Goal: Use online tool/utility: Utilize a website feature to perform a specific function

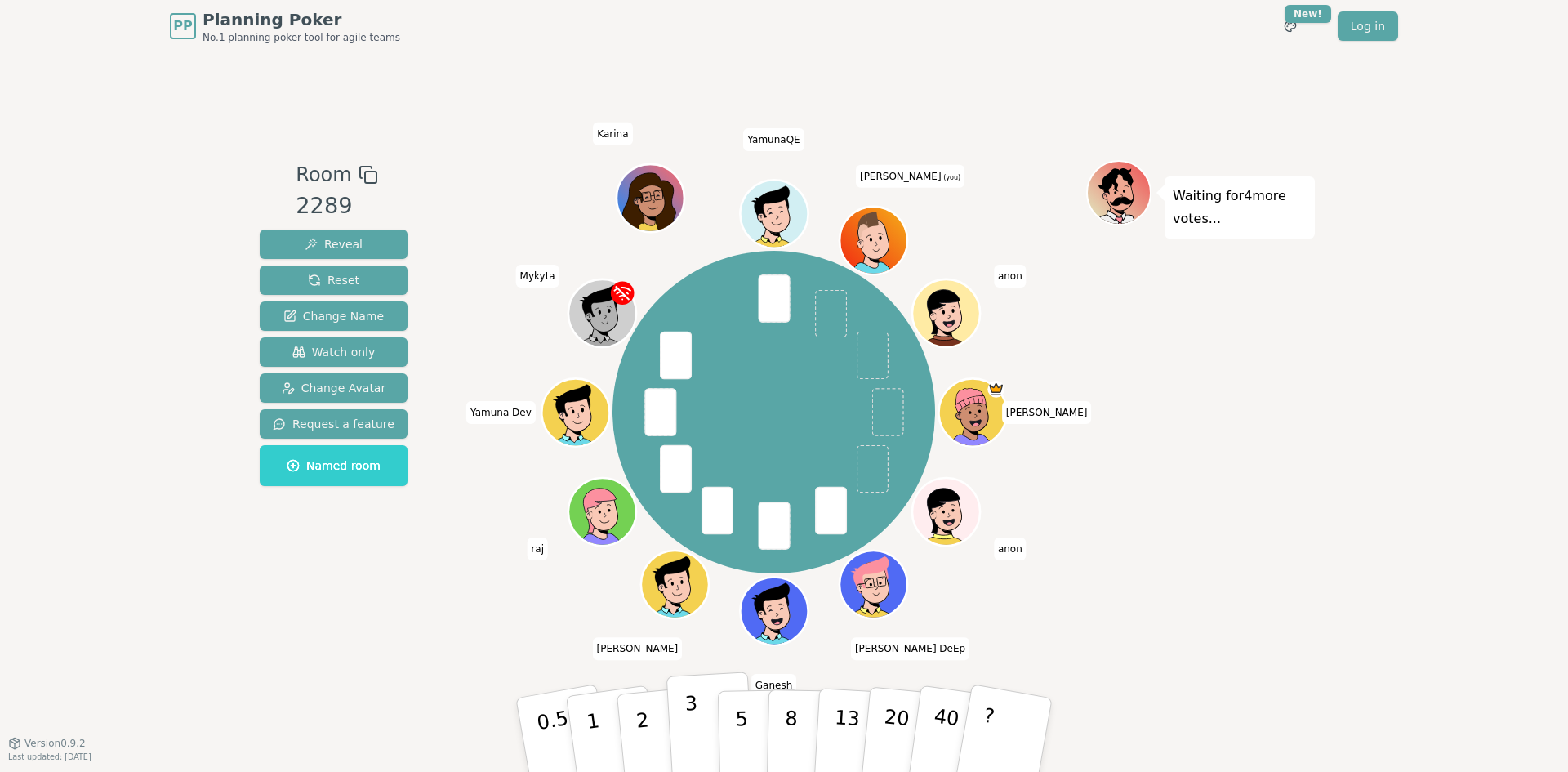
click at [689, 731] on p "3" at bounding box center [693, 736] width 18 height 89
click at [1317, 348] on div "PP Planning Poker No.1 planning poker tool for agile teams Toggle theme New! Lo…" at bounding box center [784, 386] width 1568 height 772
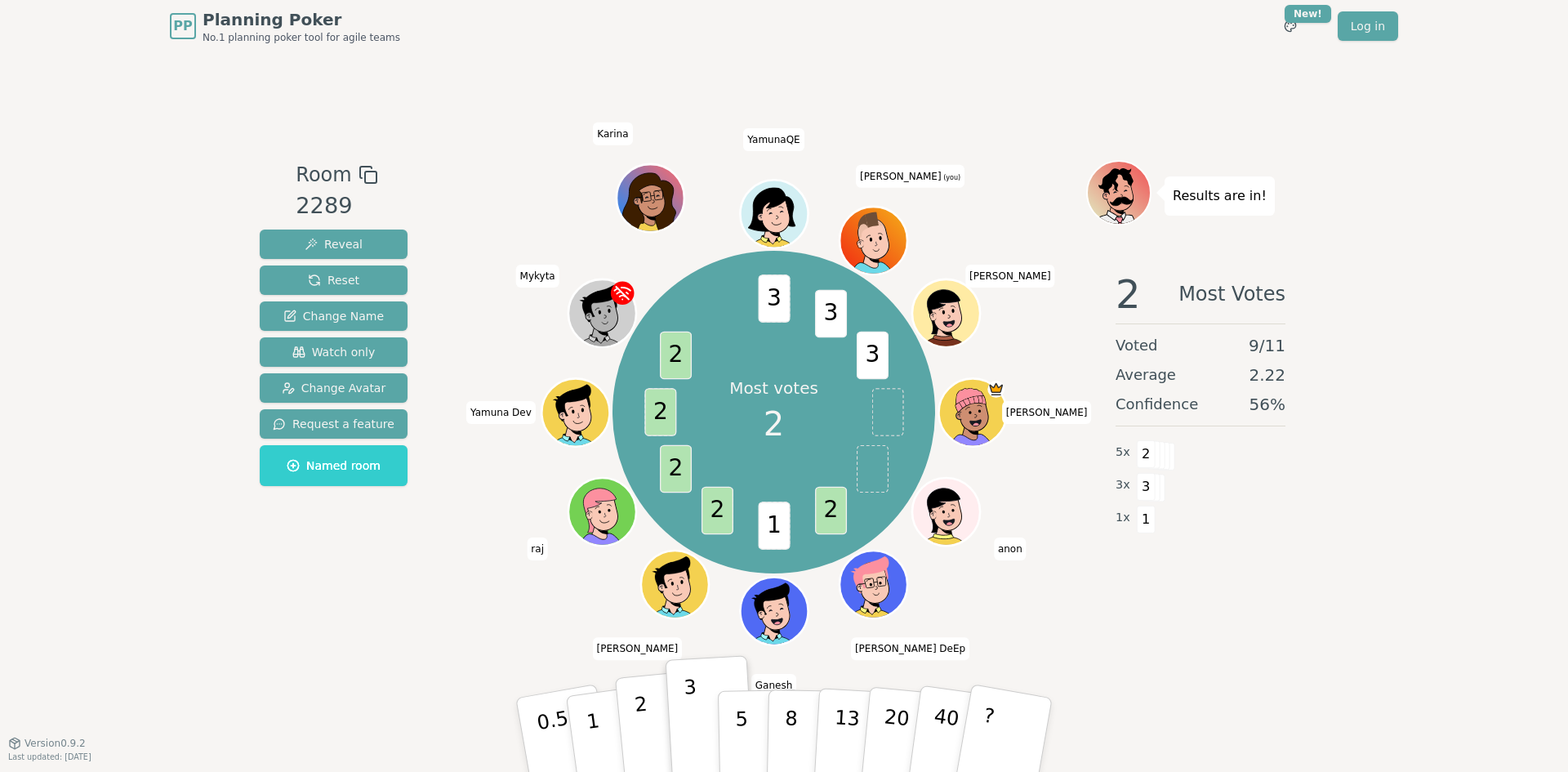
click at [633, 719] on button "2" at bounding box center [661, 735] width 93 height 130
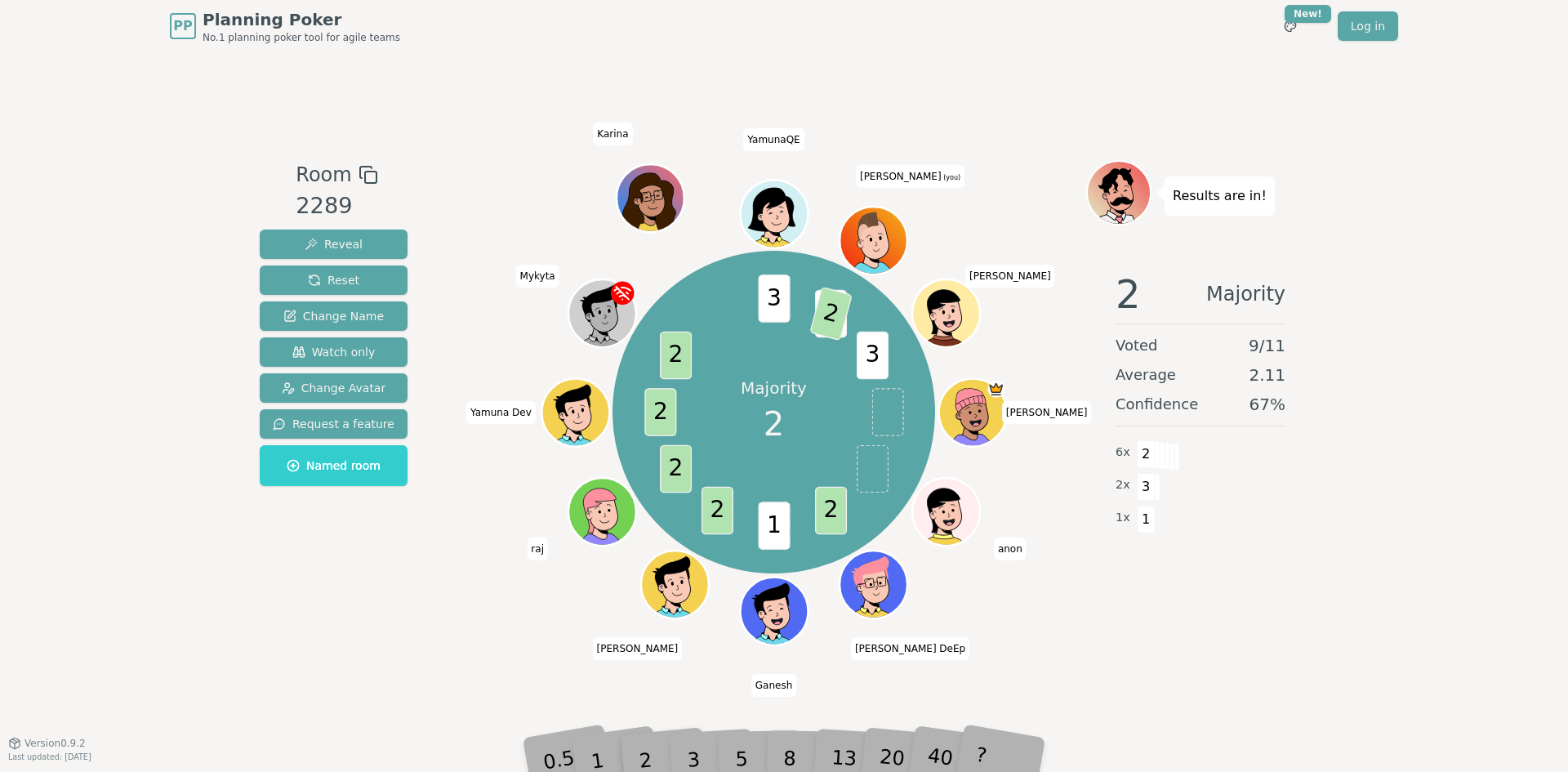
click at [1332, 570] on div "PP Planning Poker No.1 planning poker tool for agile teams Toggle theme New! Lo…" at bounding box center [784, 386] width 1568 height 772
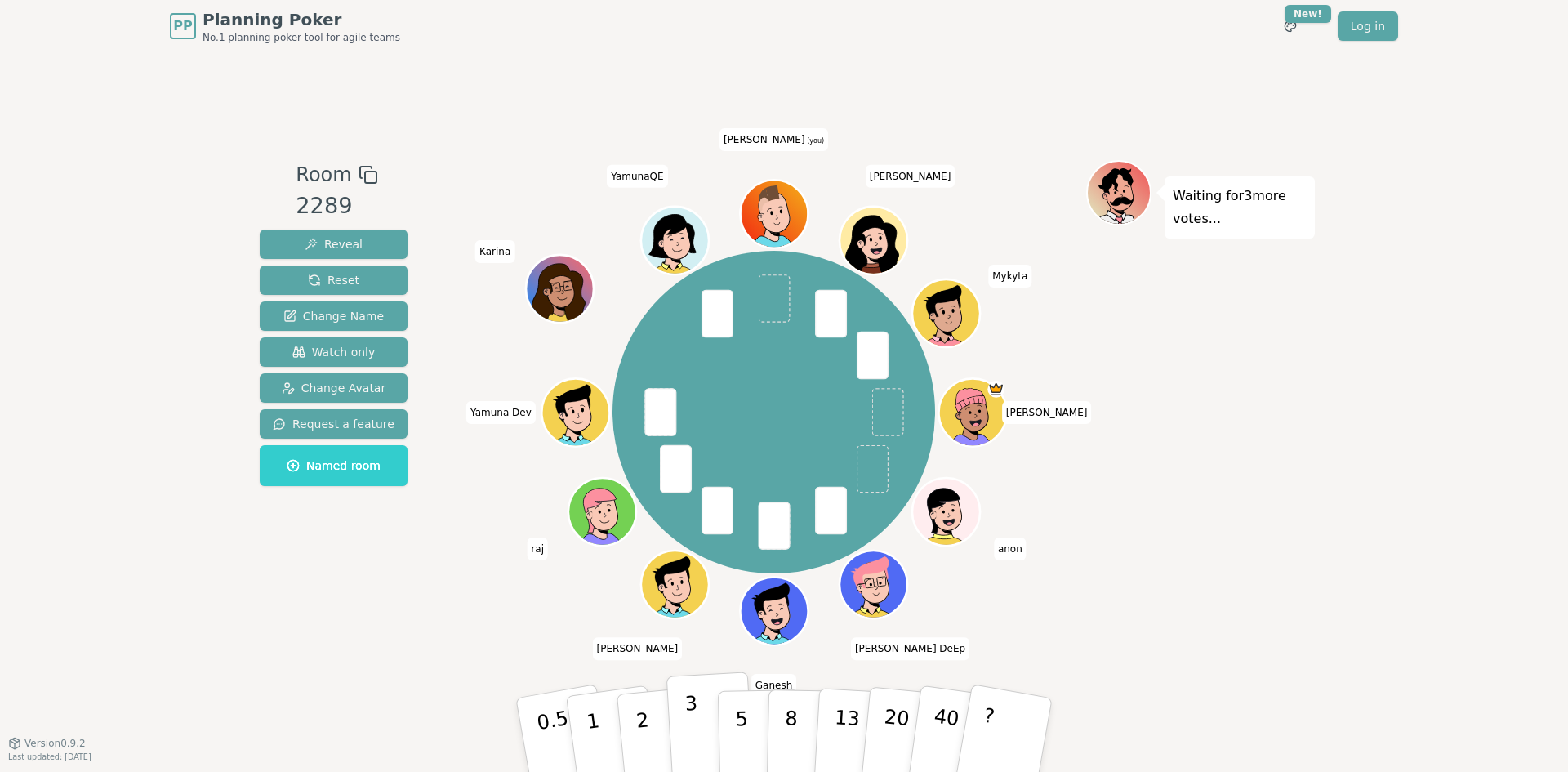
click at [687, 718] on p "3" at bounding box center [693, 736] width 18 height 89
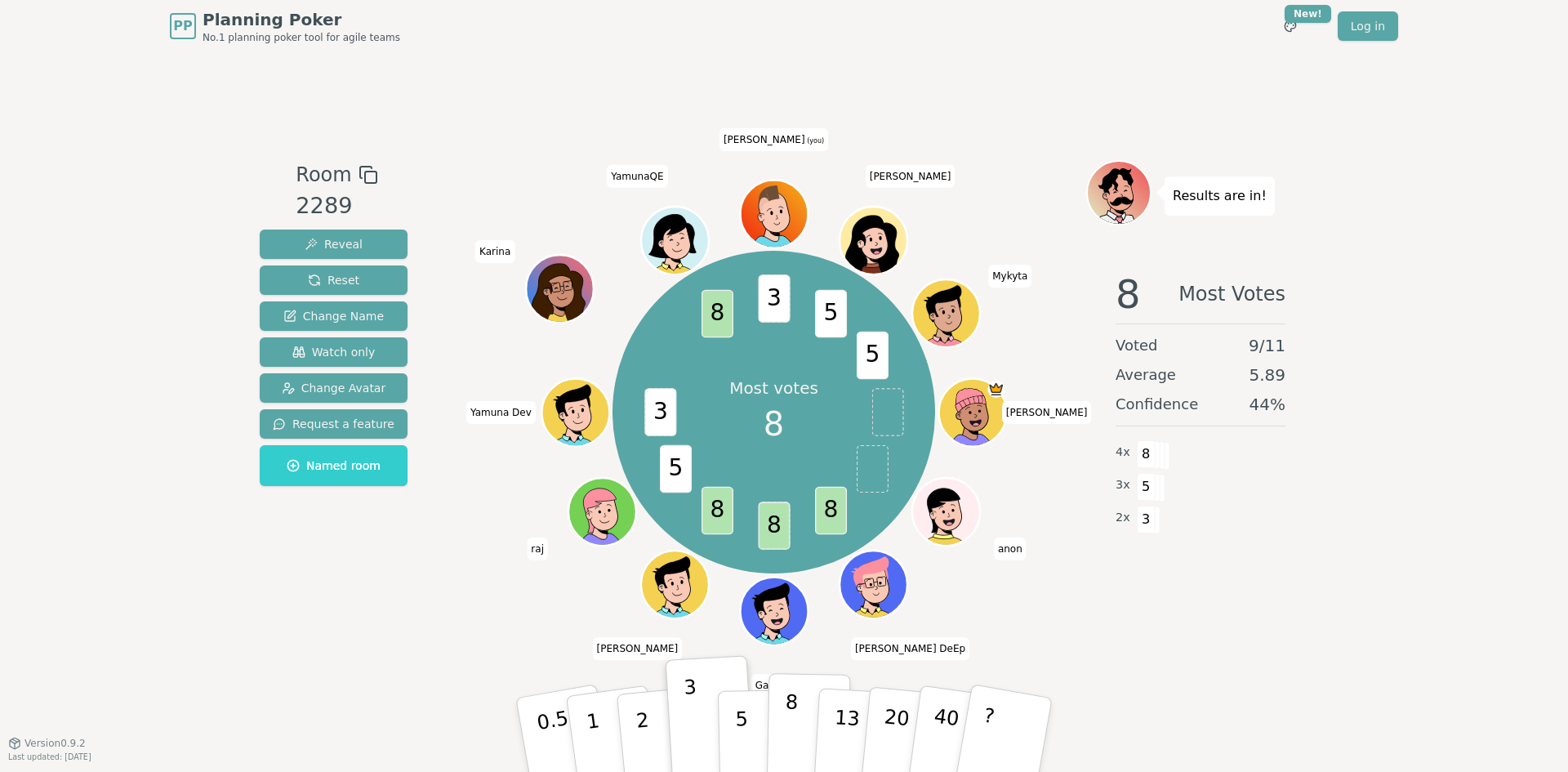
click at [797, 739] on button "8" at bounding box center [808, 735] width 84 height 124
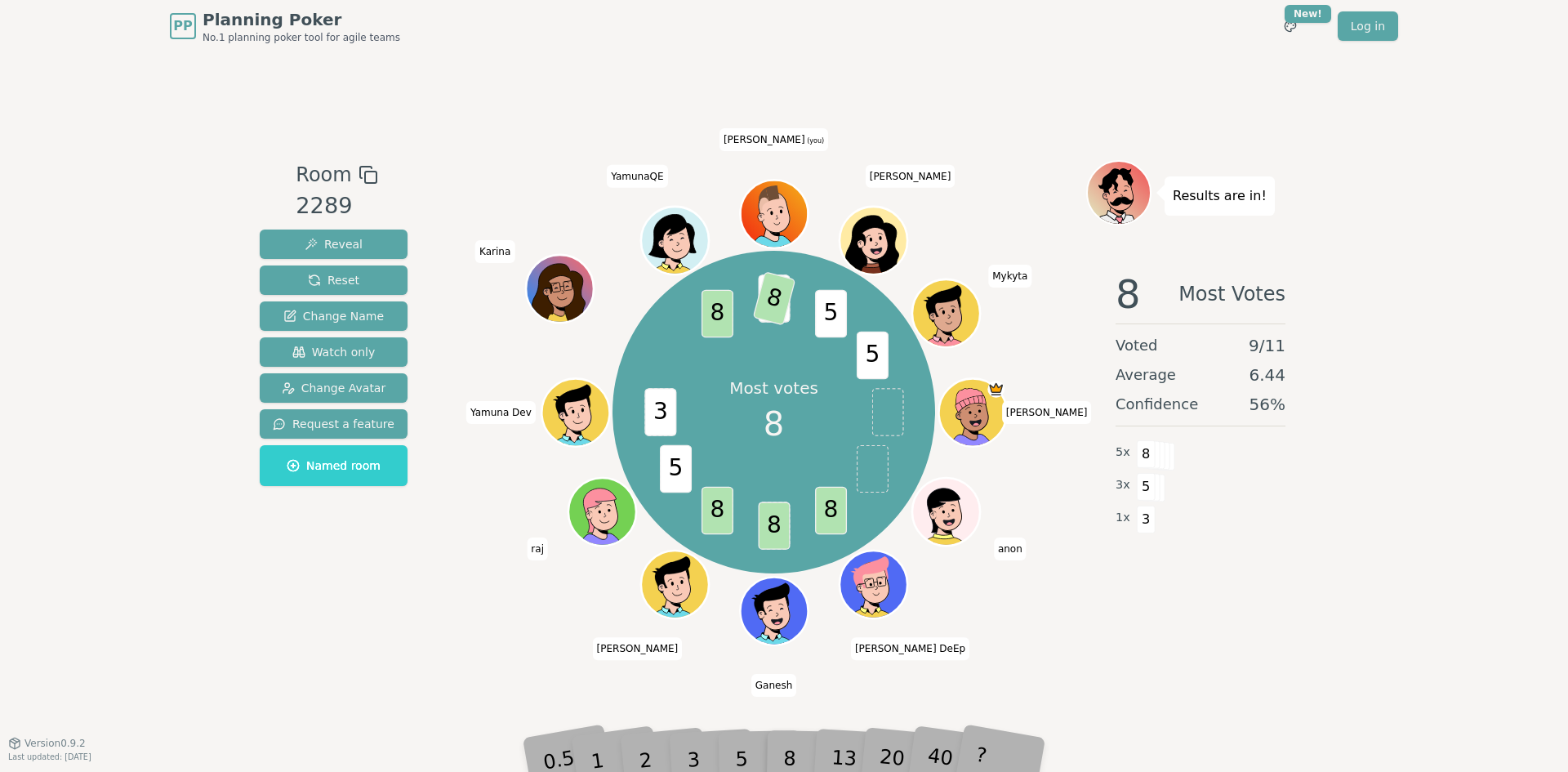
click at [1131, 680] on div "Room 2289 Reveal Reset Change Name Watch only Change Avatar Request a feature N…" at bounding box center [784, 397] width 1061 height 690
click at [1273, 560] on div "8 Most Votes Voted 9 / 11 Average 6.44 Confidence 56 % 5 x 8 3 x 5 1 x 3" at bounding box center [1200, 421] width 229 height 327
click at [1275, 553] on div "8 Most Votes Voted 9 / 11 Average 6.44 Confidence 56 % 5 x 8 3 x 5 1 x 3" at bounding box center [1200, 421] width 229 height 327
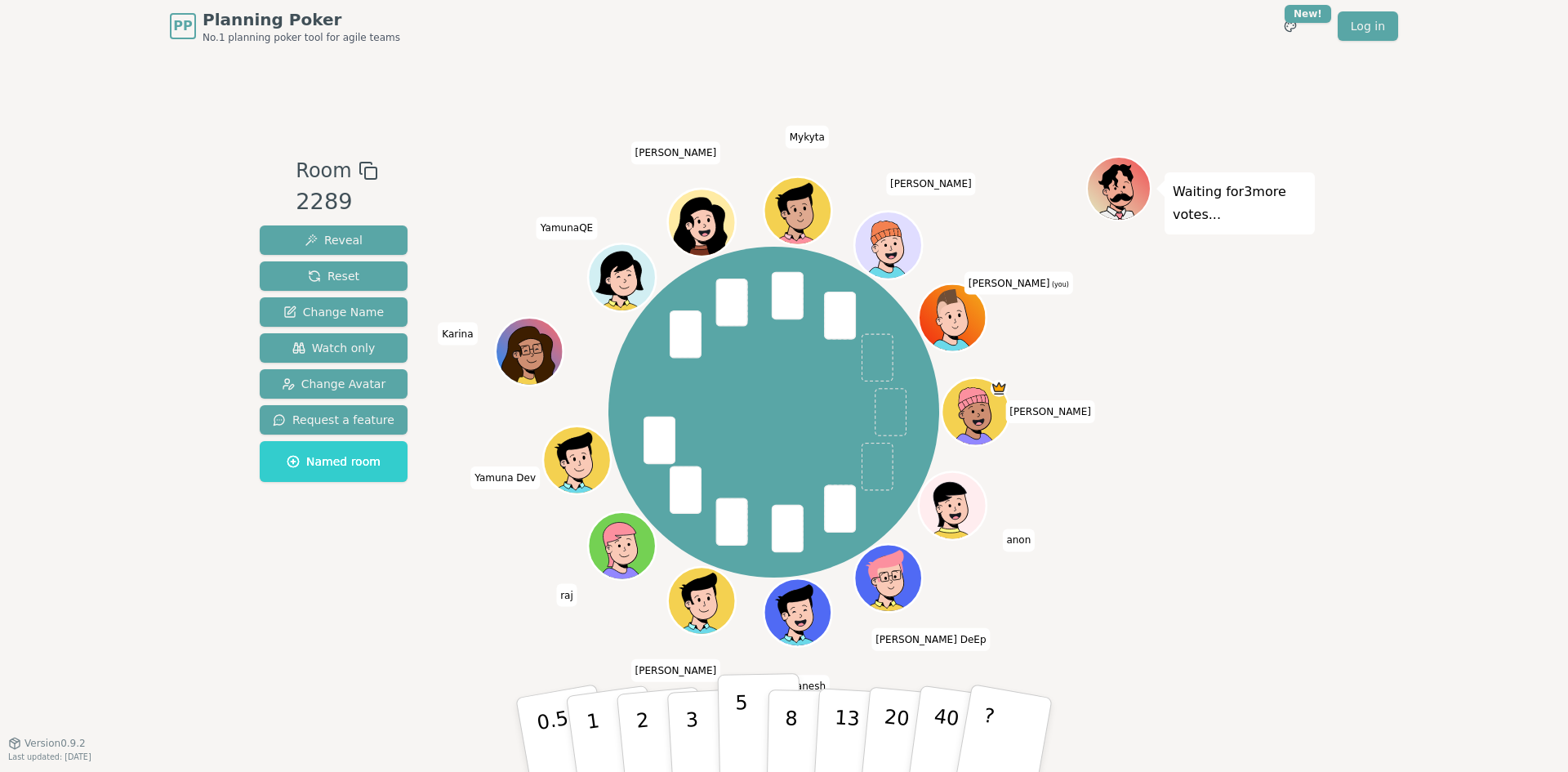
click at [743, 738] on p "5" at bounding box center [742, 735] width 14 height 89
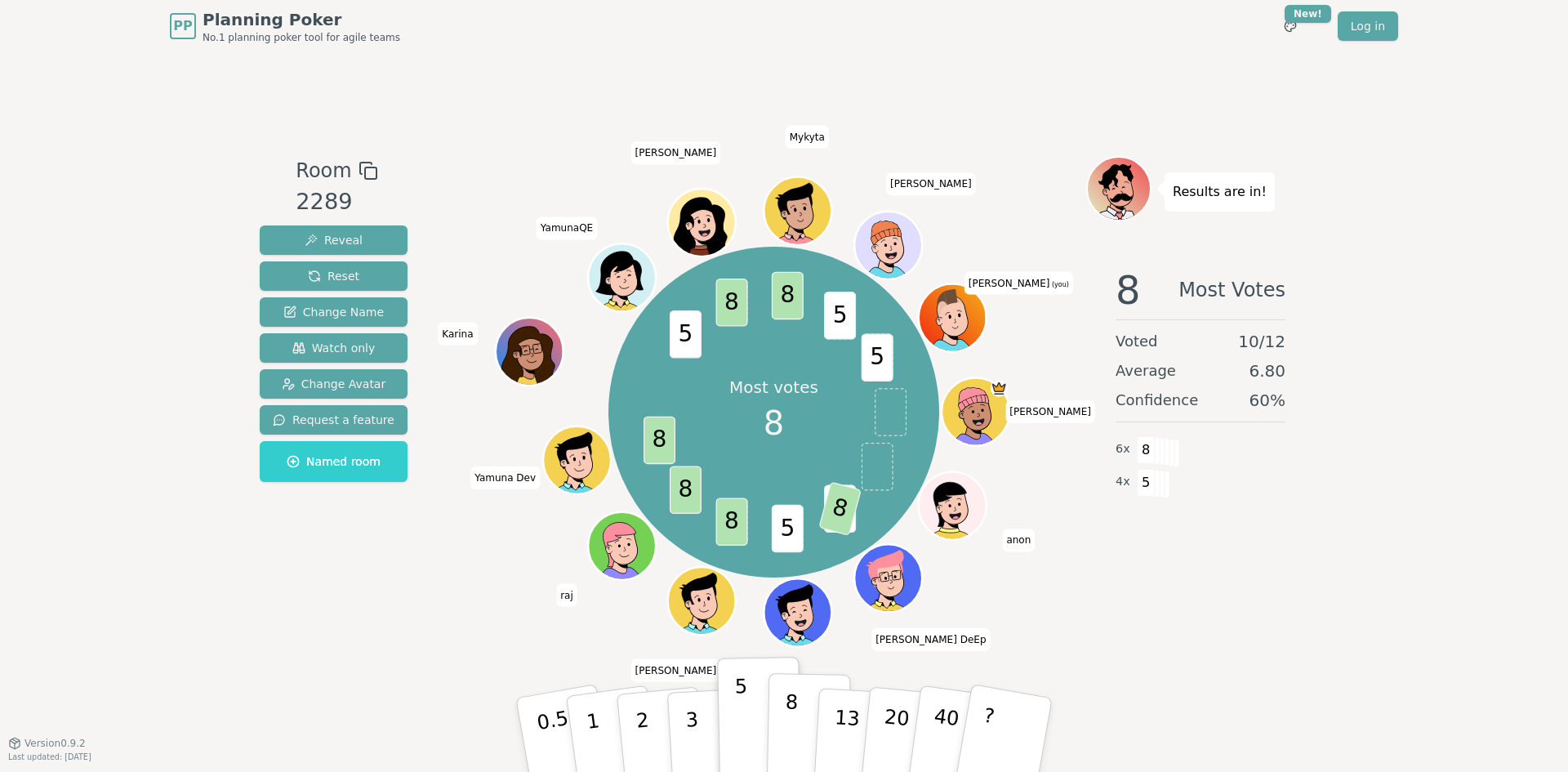
click at [792, 732] on p "8" at bounding box center [791, 734] width 14 height 89
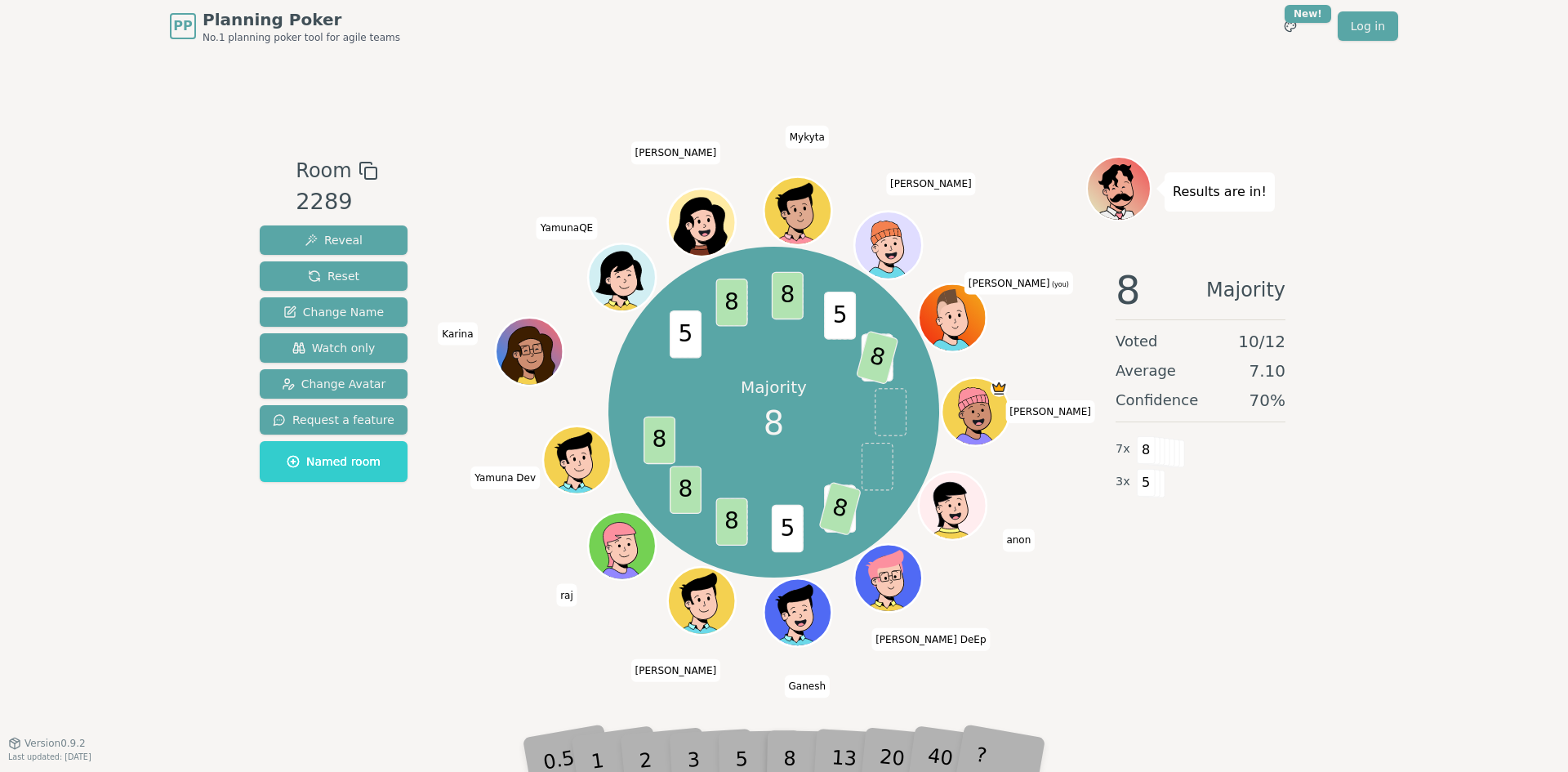
click at [1246, 609] on div "Results are in! 8 Majority Voted 10 / 12 Average 7.10 Confidence 70 % 7 x 8 3 x…" at bounding box center [1200, 397] width 229 height 482
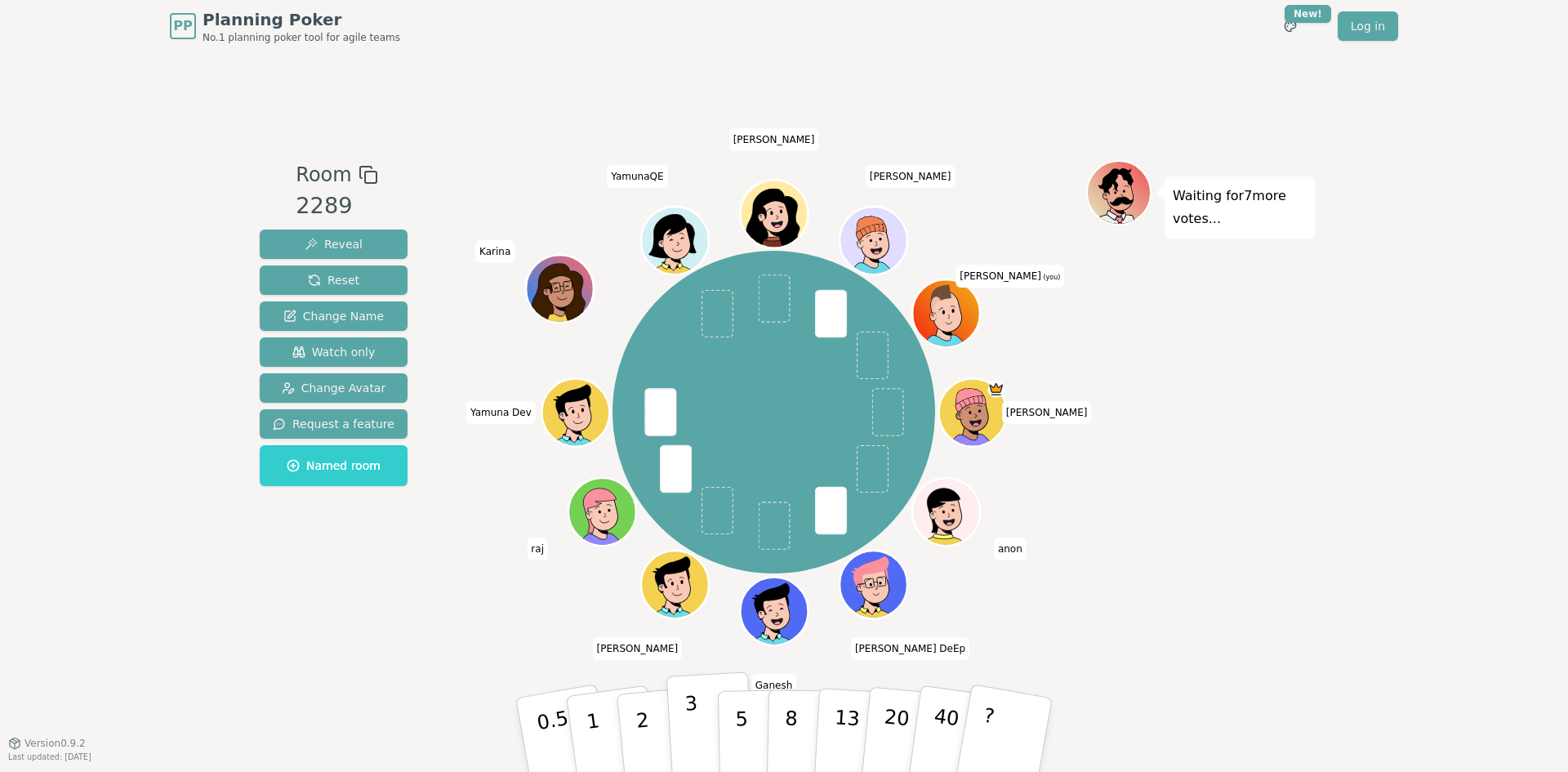
click at [696, 737] on p "3" at bounding box center [693, 736] width 18 height 89
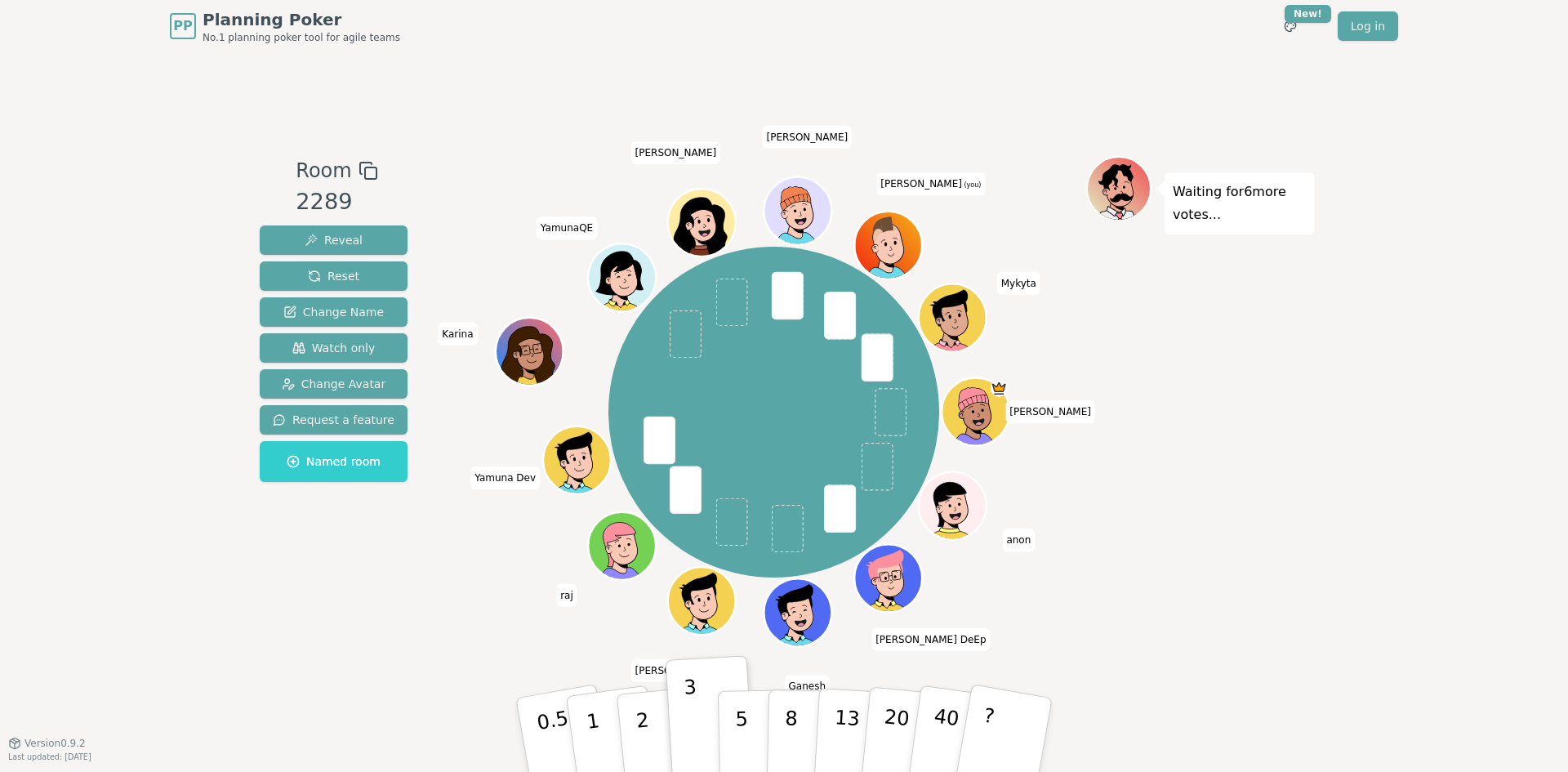
click at [1365, 692] on div "PP Planning Poker No.1 planning poker tool for agile teams Toggle theme New! Lo…" at bounding box center [784, 386] width 1568 height 772
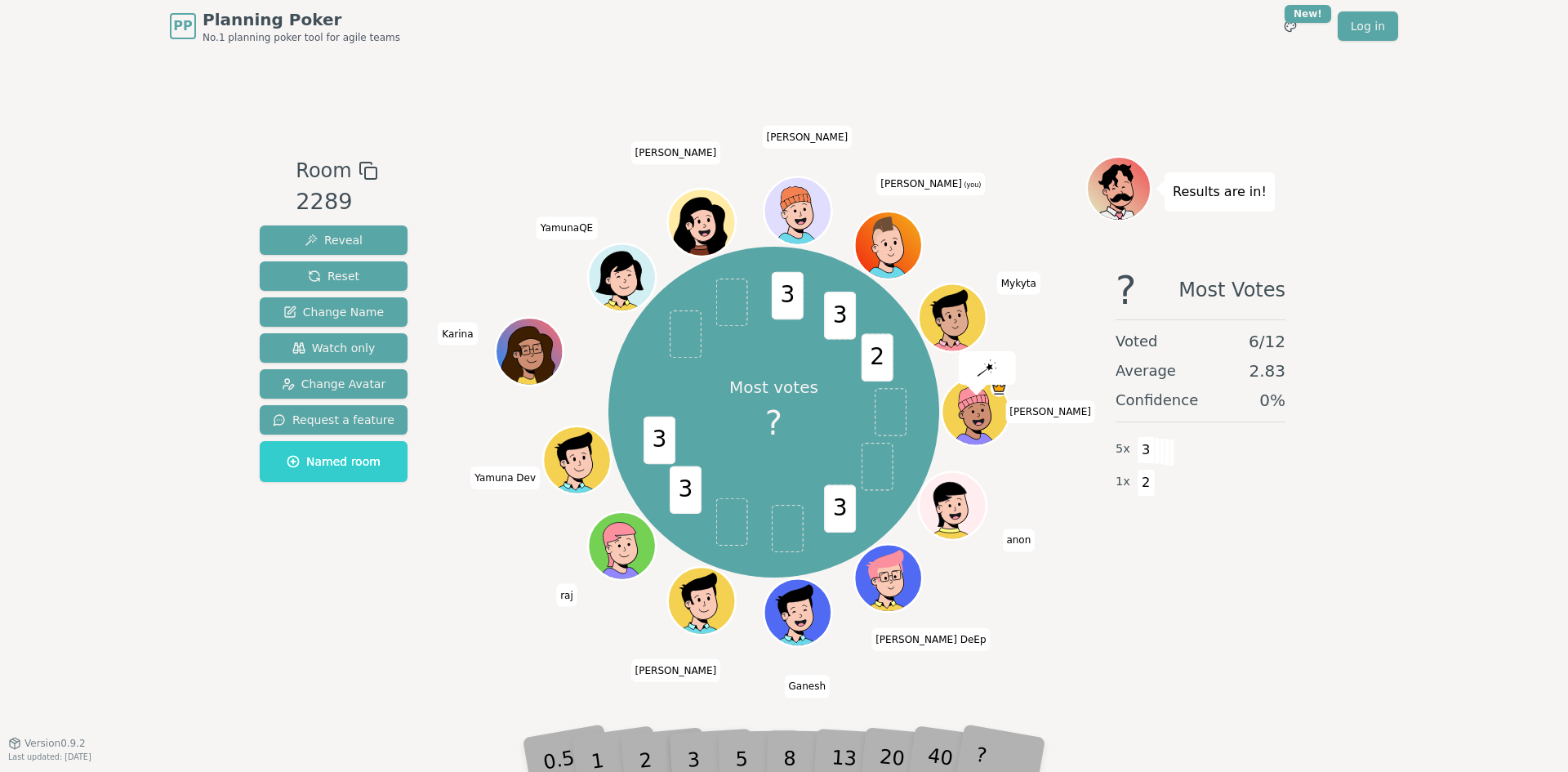
click at [1315, 641] on div "PP Planning Poker No.1 planning poker tool for agile teams Toggle theme New! Lo…" at bounding box center [784, 386] width 1568 height 772
